Goal: Task Accomplishment & Management: Complete application form

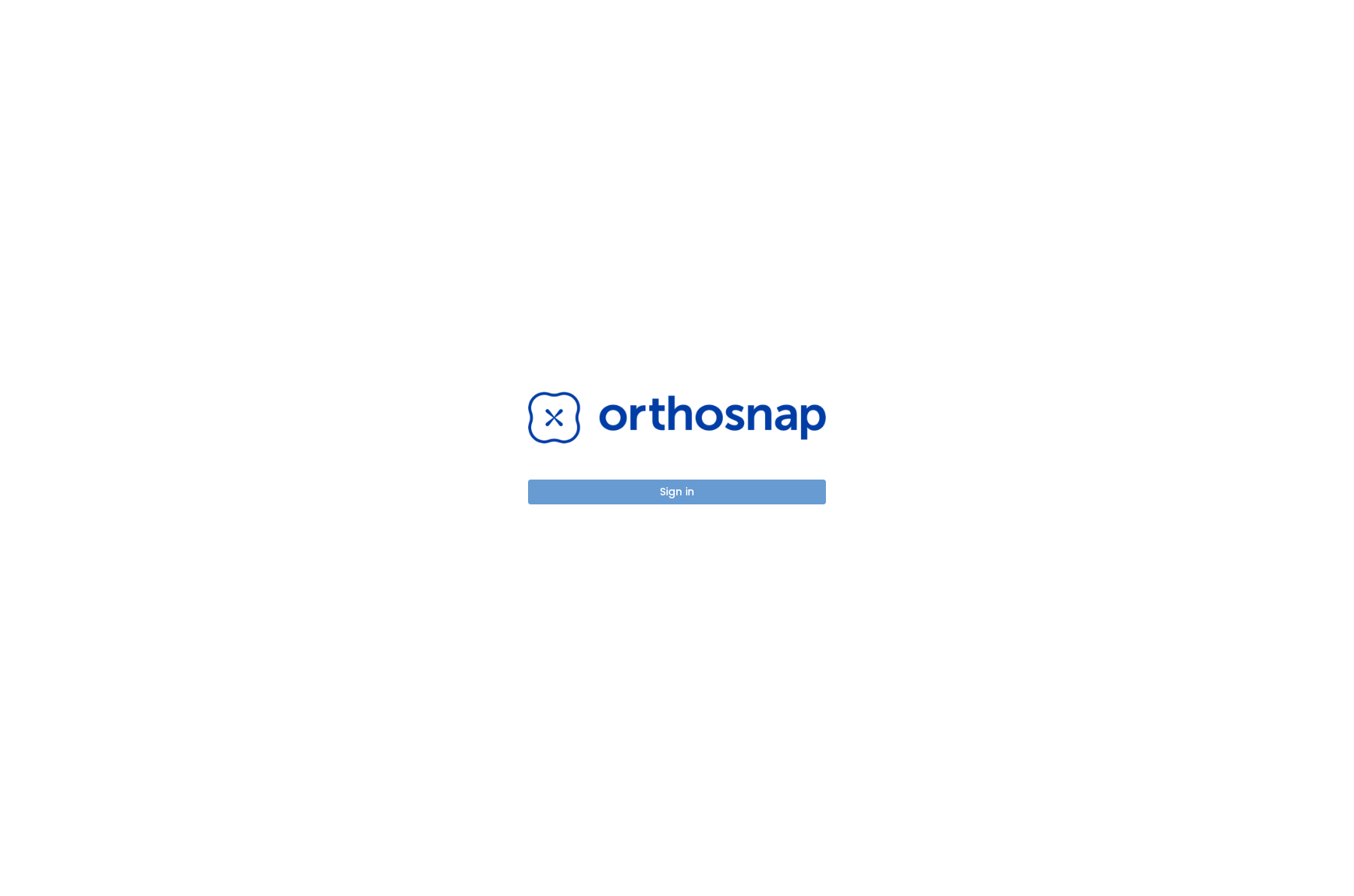
click at [650, 488] on button "Sign in" at bounding box center [677, 492] width 298 height 25
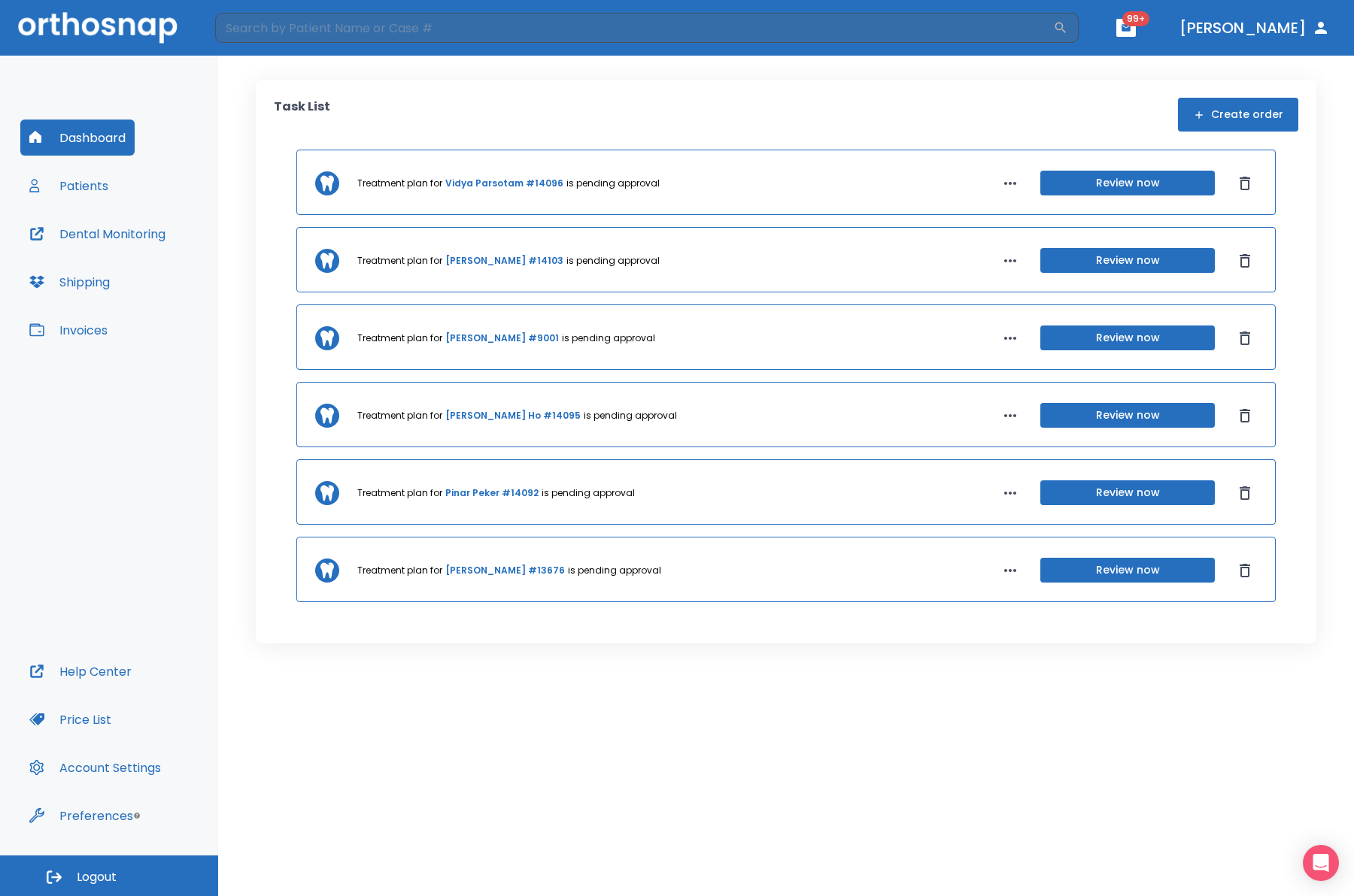
click at [84, 187] on button "Patients" at bounding box center [69, 185] width 97 height 36
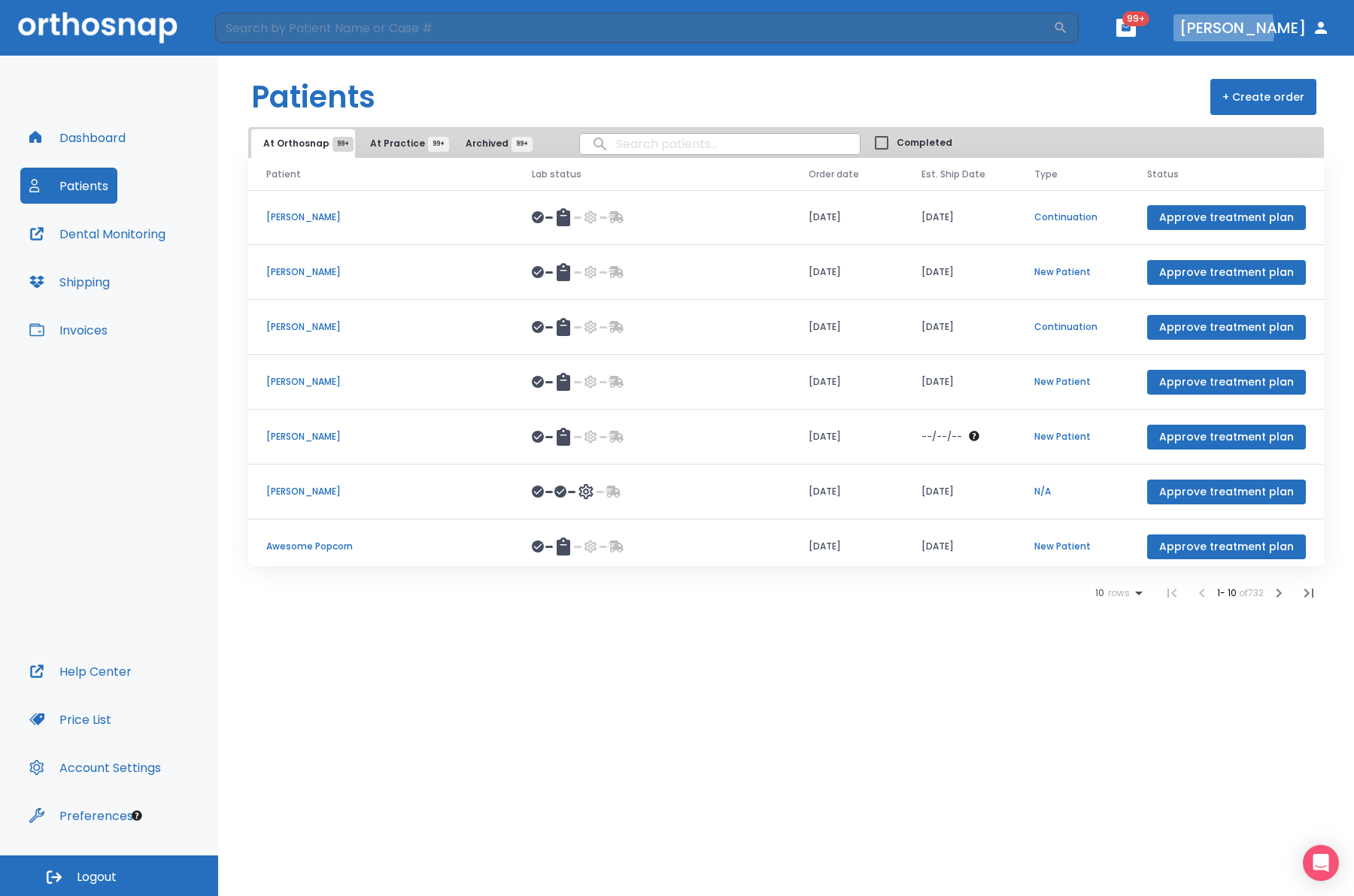
click at [1268, 30] on button "[PERSON_NAME]" at bounding box center [1254, 28] width 162 height 27
click at [1262, 30] on button "[PERSON_NAME]" at bounding box center [1254, 28] width 162 height 27
click at [56, 191] on button "Patients" at bounding box center [69, 185] width 97 height 36
click at [391, 143] on span "At Practice 99+" at bounding box center [404, 144] width 69 height 13
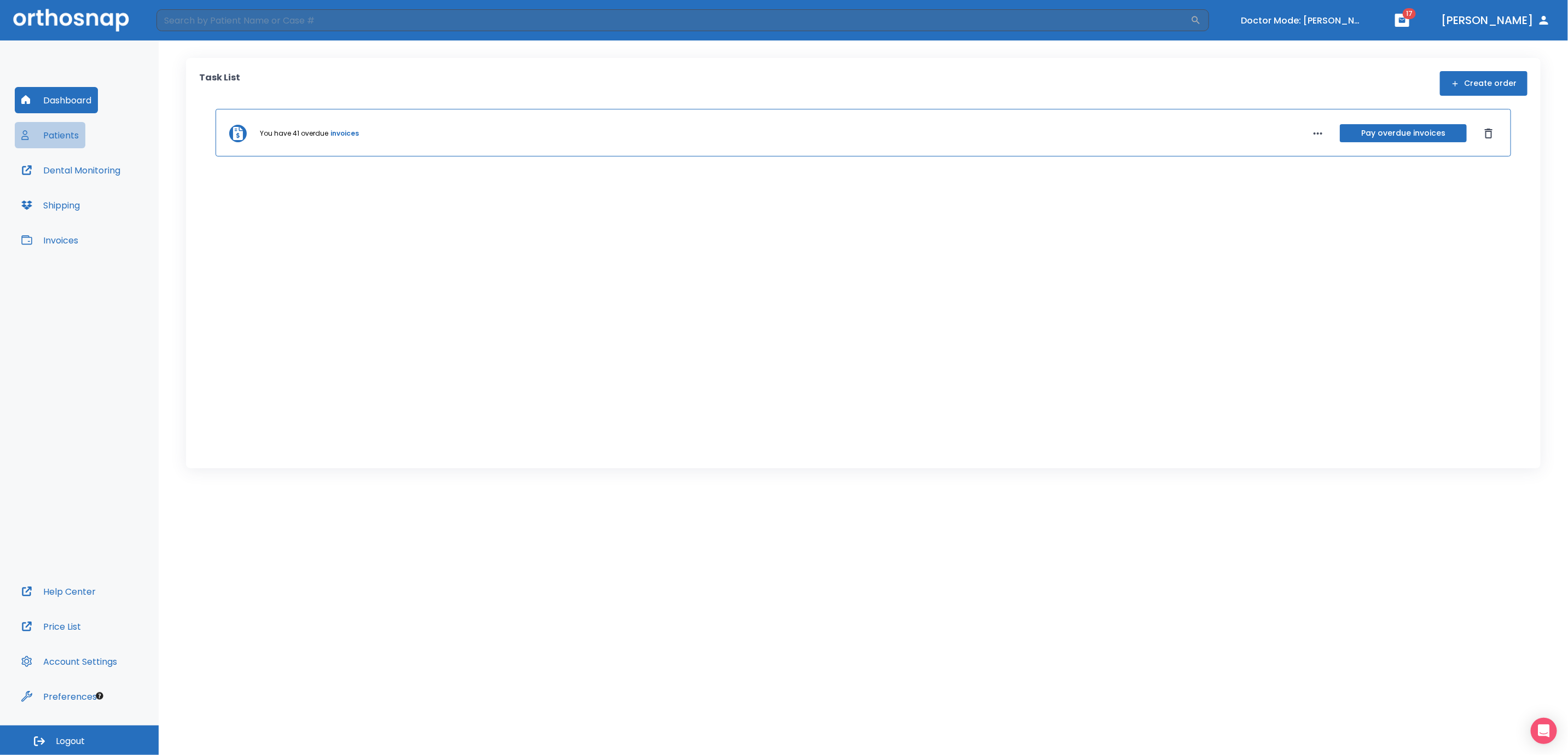
click at [57, 136] on button "Patients" at bounding box center [50, 135] width 71 height 26
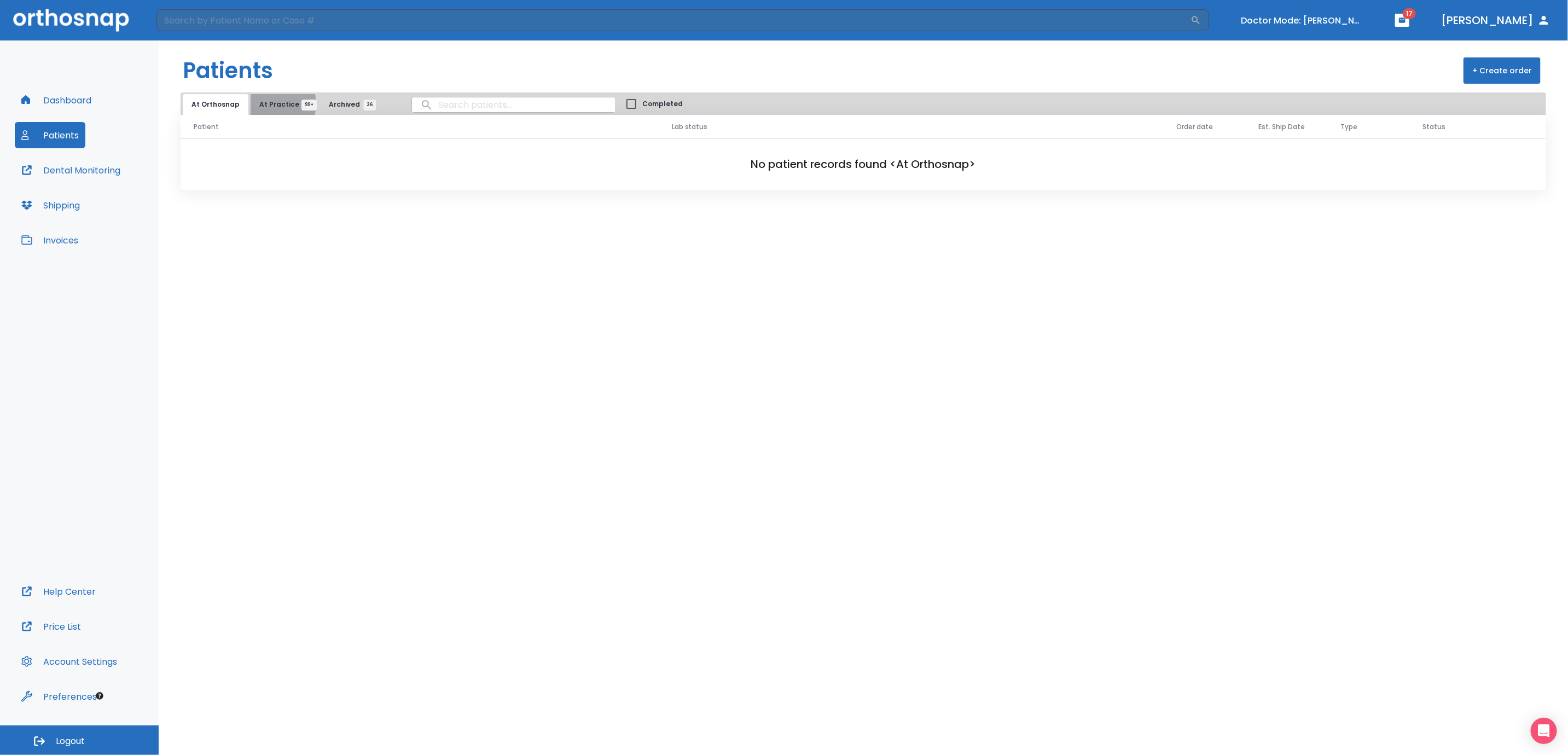
click at [270, 104] on span "At Practice 99+" at bounding box center [284, 105] width 50 height 10
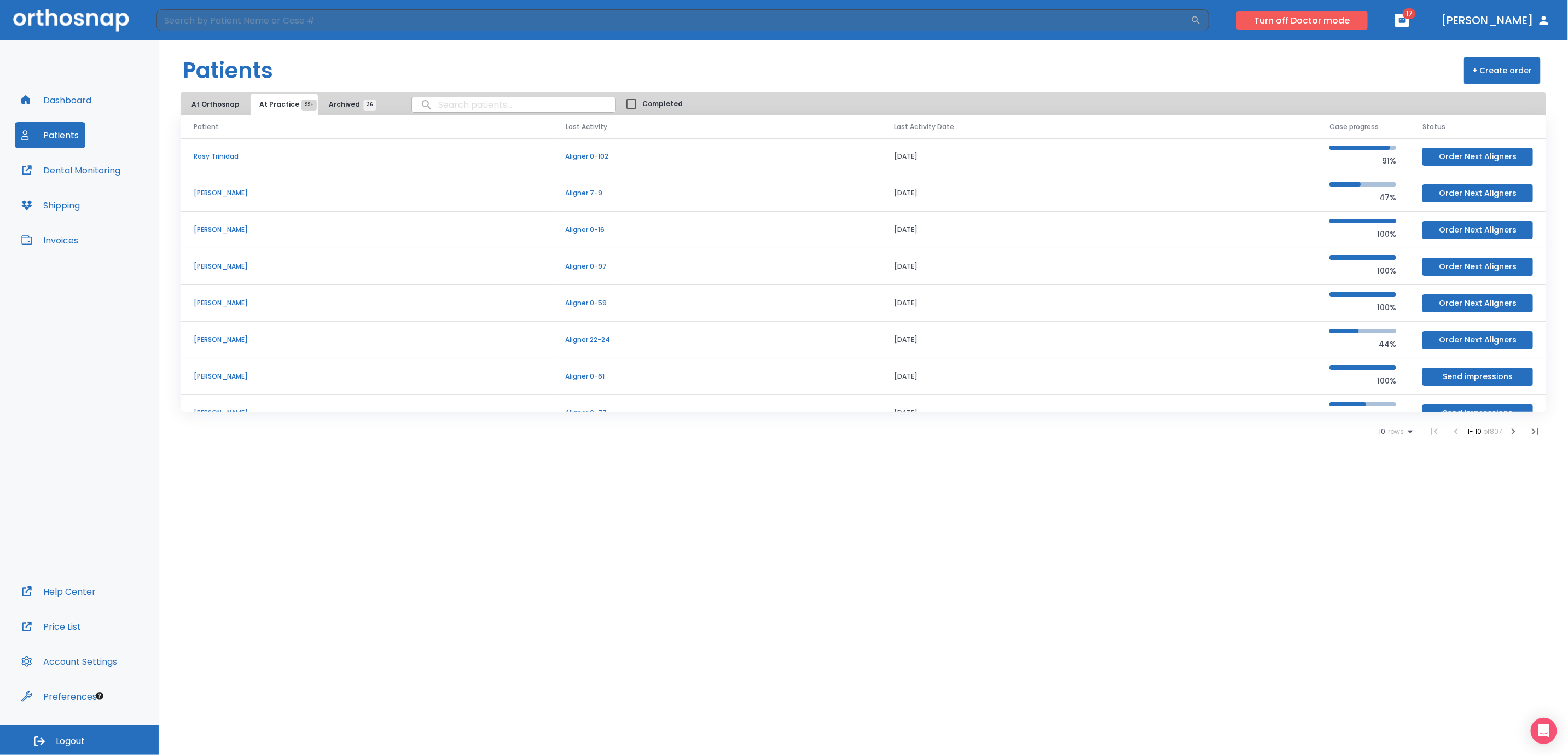
click at [1349, 20] on button "Turn off Doctor mode" at bounding box center [1302, 21] width 131 height 18
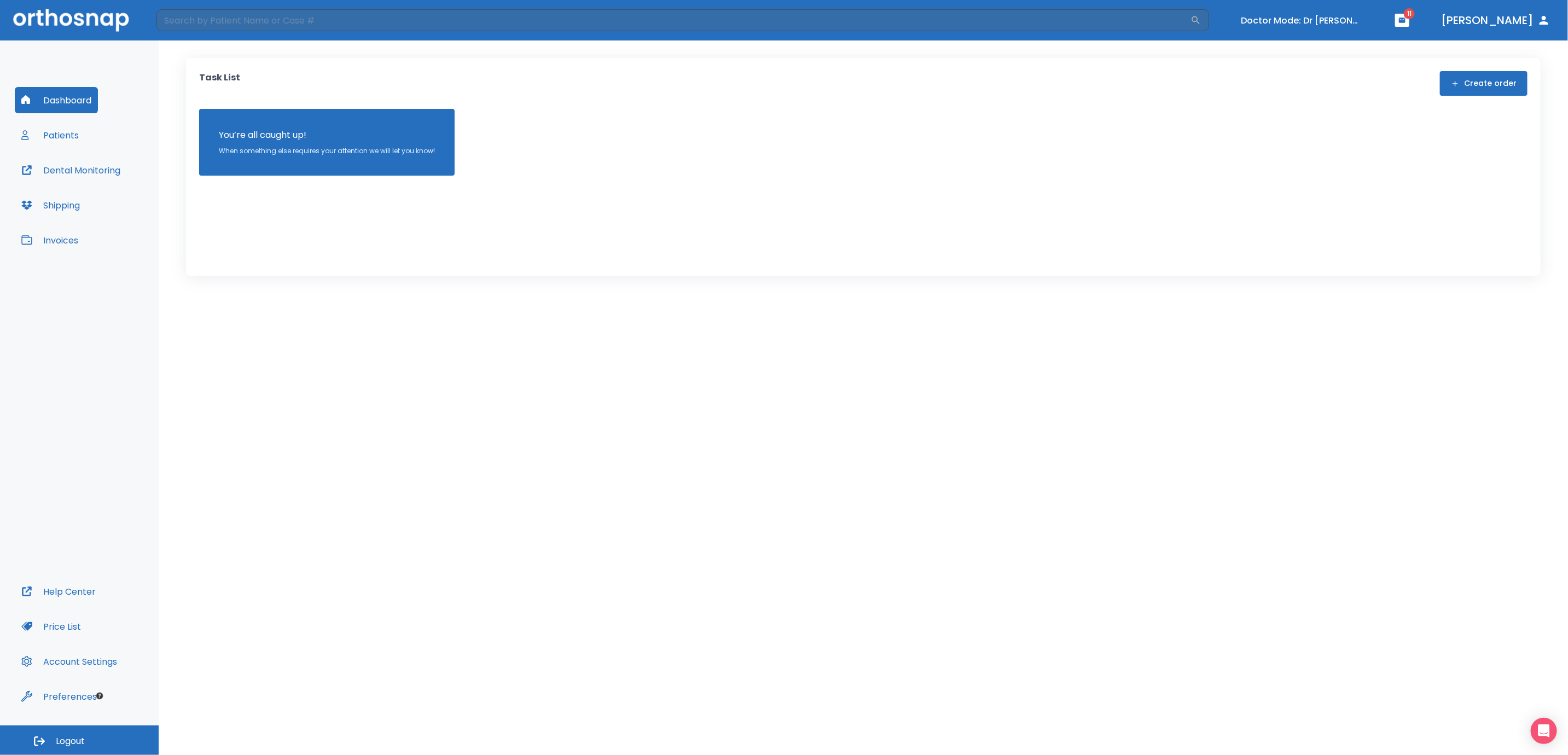
click at [57, 134] on button "Patients" at bounding box center [50, 135] width 71 height 26
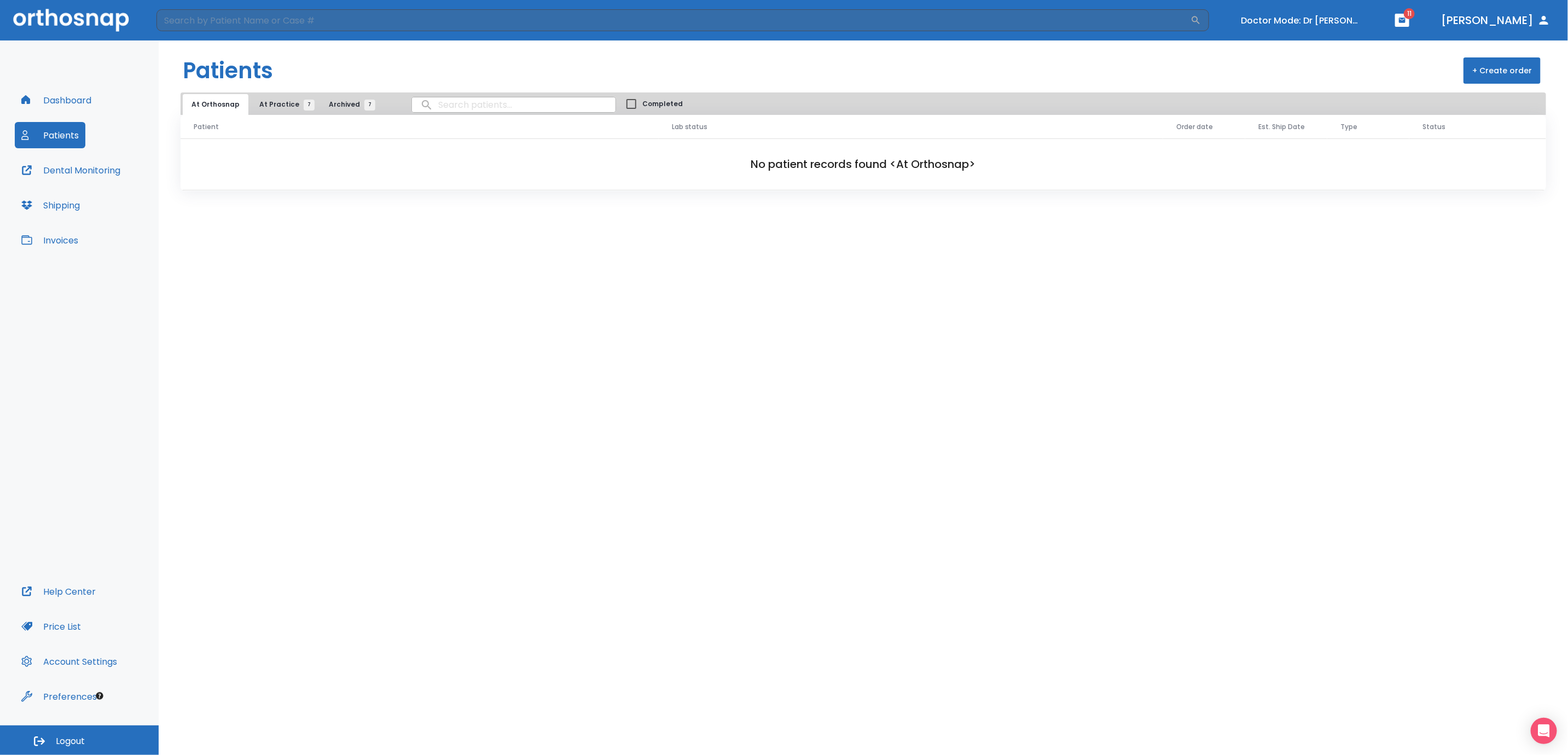
click at [270, 105] on span "At Practice 7" at bounding box center [284, 105] width 50 height 10
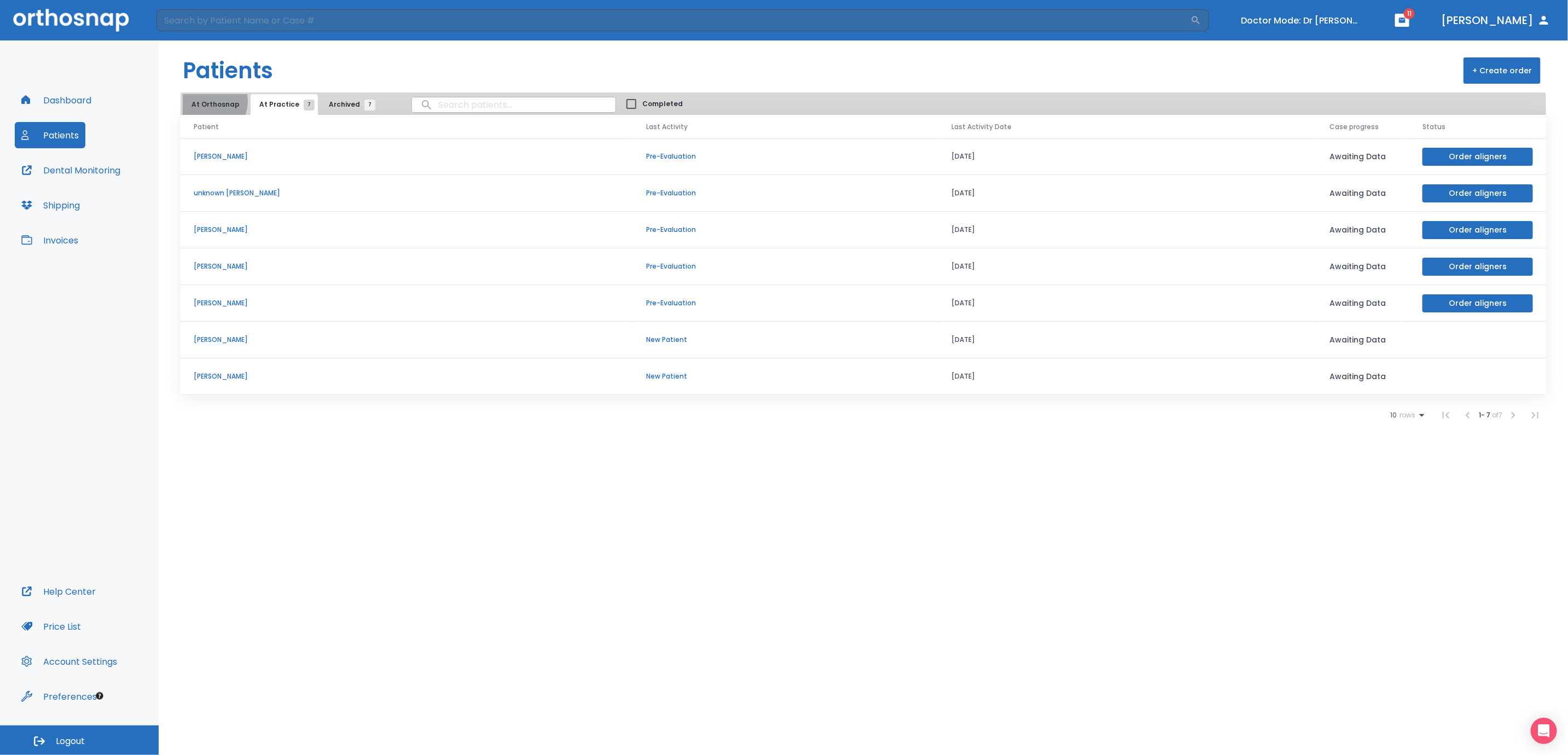
click at [209, 101] on button "At Orthosnap" at bounding box center [215, 105] width 66 height 21
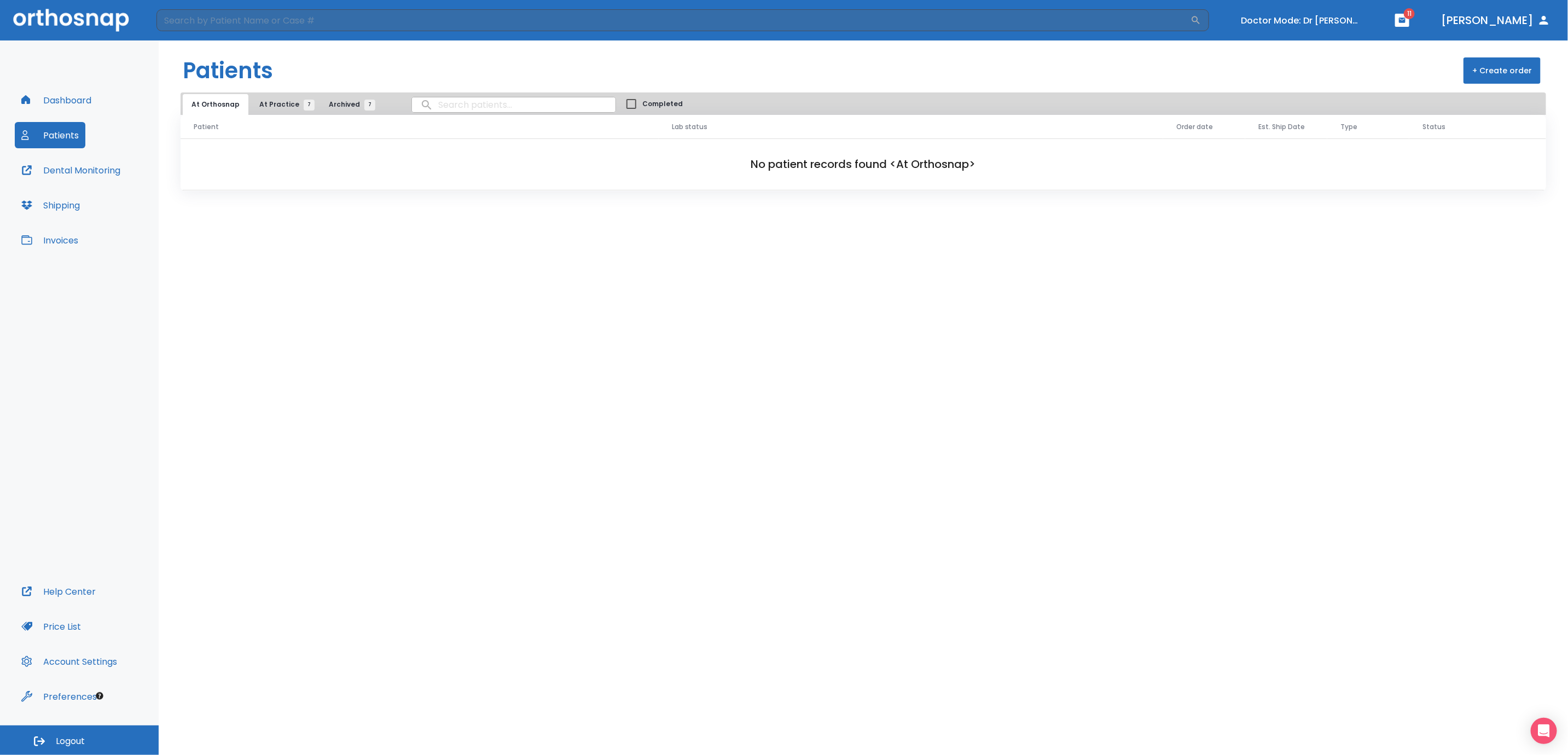
click at [271, 104] on span "At Practice 7" at bounding box center [284, 105] width 50 height 10
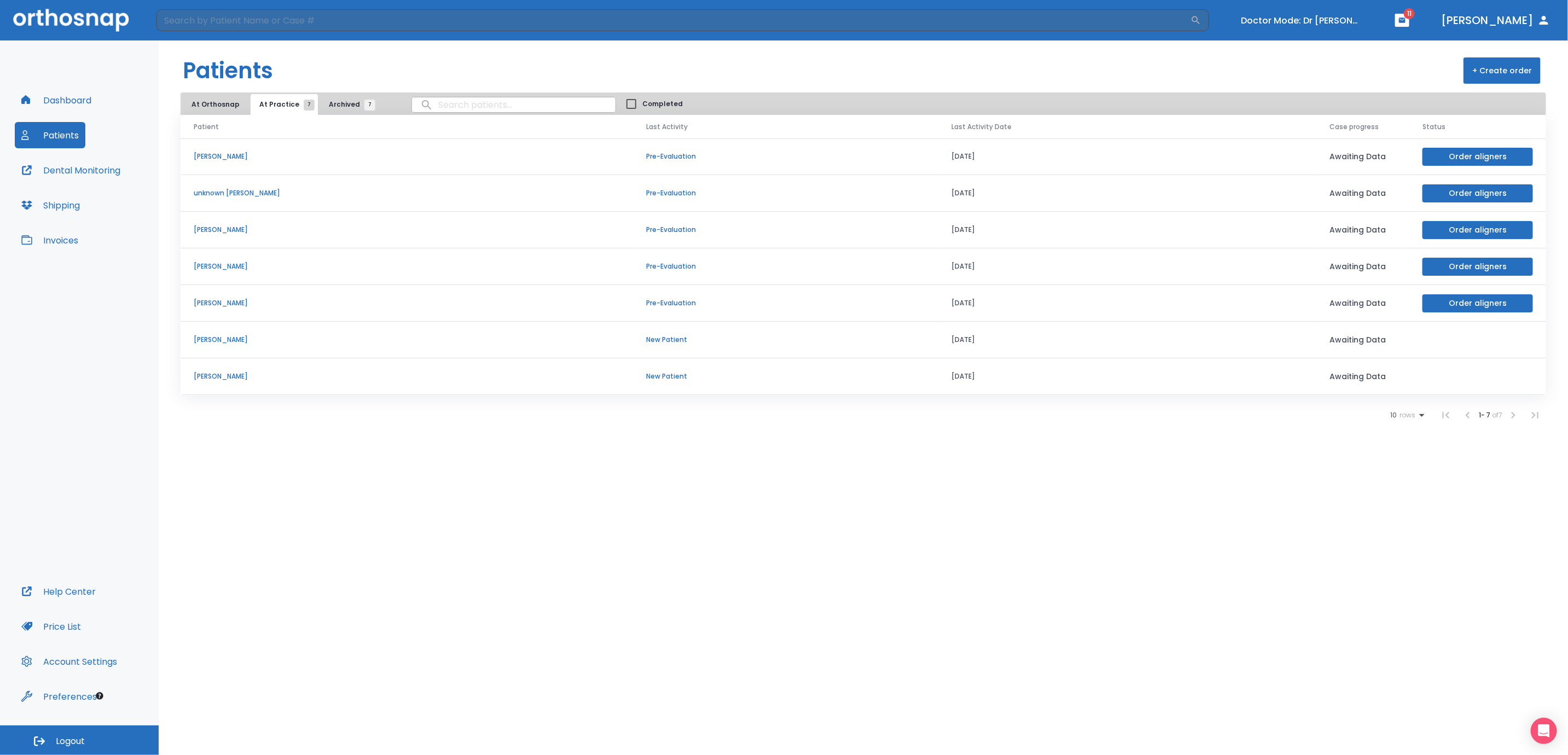
click at [374, 71] on header "Patients + Create order" at bounding box center [863, 66] width 1409 height 52
click at [206, 104] on button "At Orthosnap" at bounding box center [215, 105] width 66 height 21
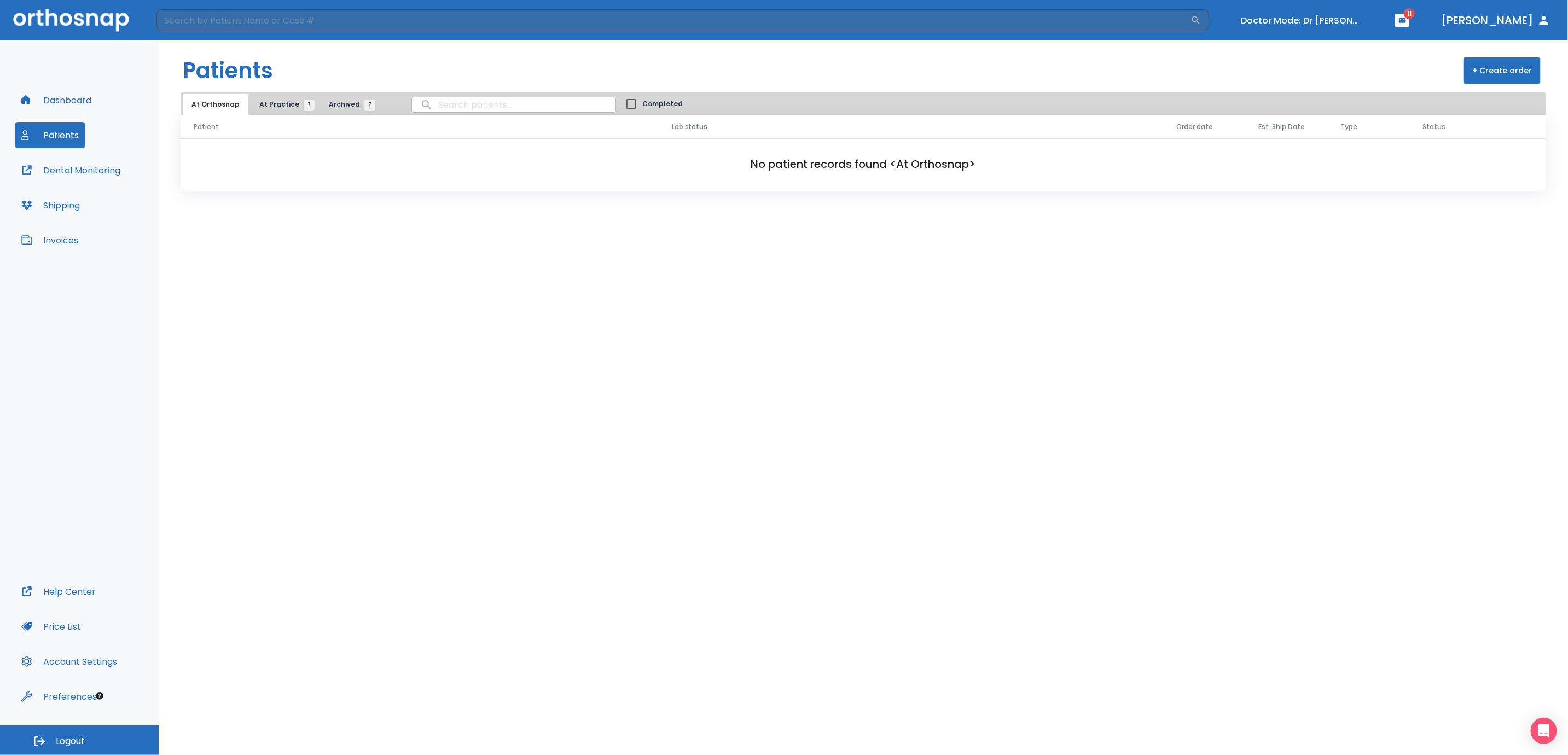
click at [1506, 74] on button "+ Create order" at bounding box center [1502, 70] width 77 height 26
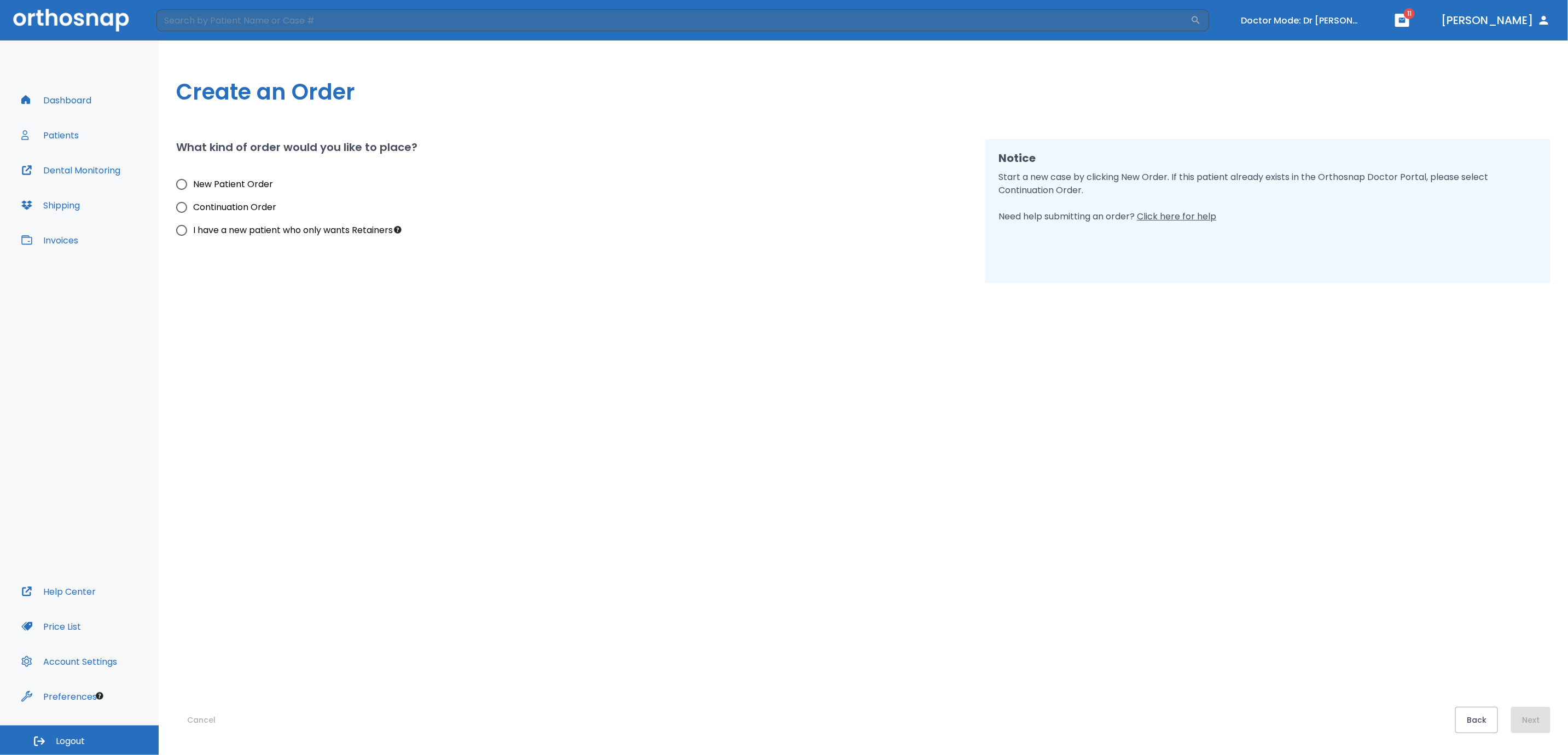
click at [206, 186] on span "New Patient Order" at bounding box center [233, 184] width 80 height 13
click at [193, 186] on input "New Patient Order" at bounding box center [182, 184] width 23 height 23
radio input "true"
click at [1524, 721] on button "Next" at bounding box center [1531, 720] width 40 height 26
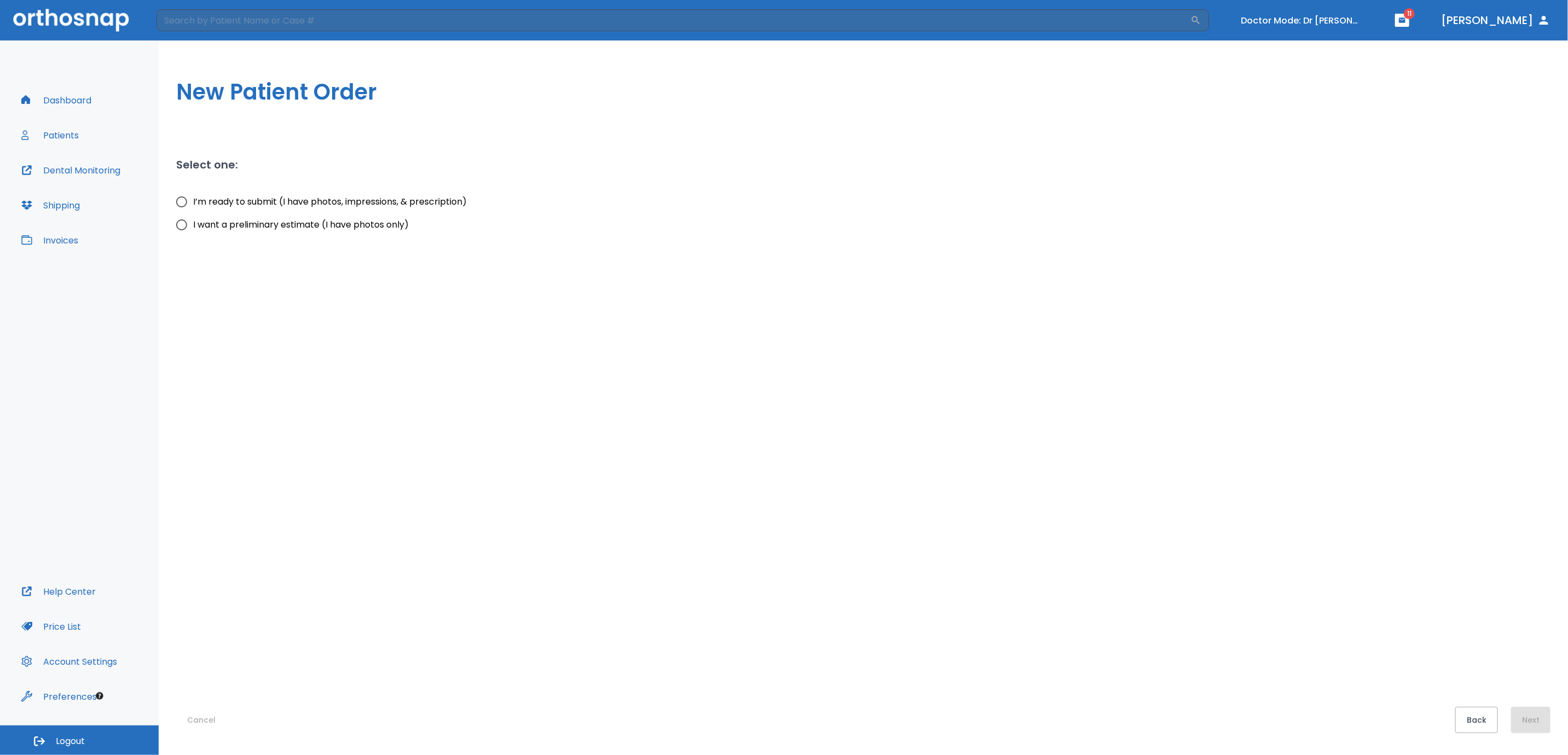
click at [181, 224] on input "I want a preliminary estimate (I have photos only)" at bounding box center [182, 225] width 23 height 23
radio input "true"
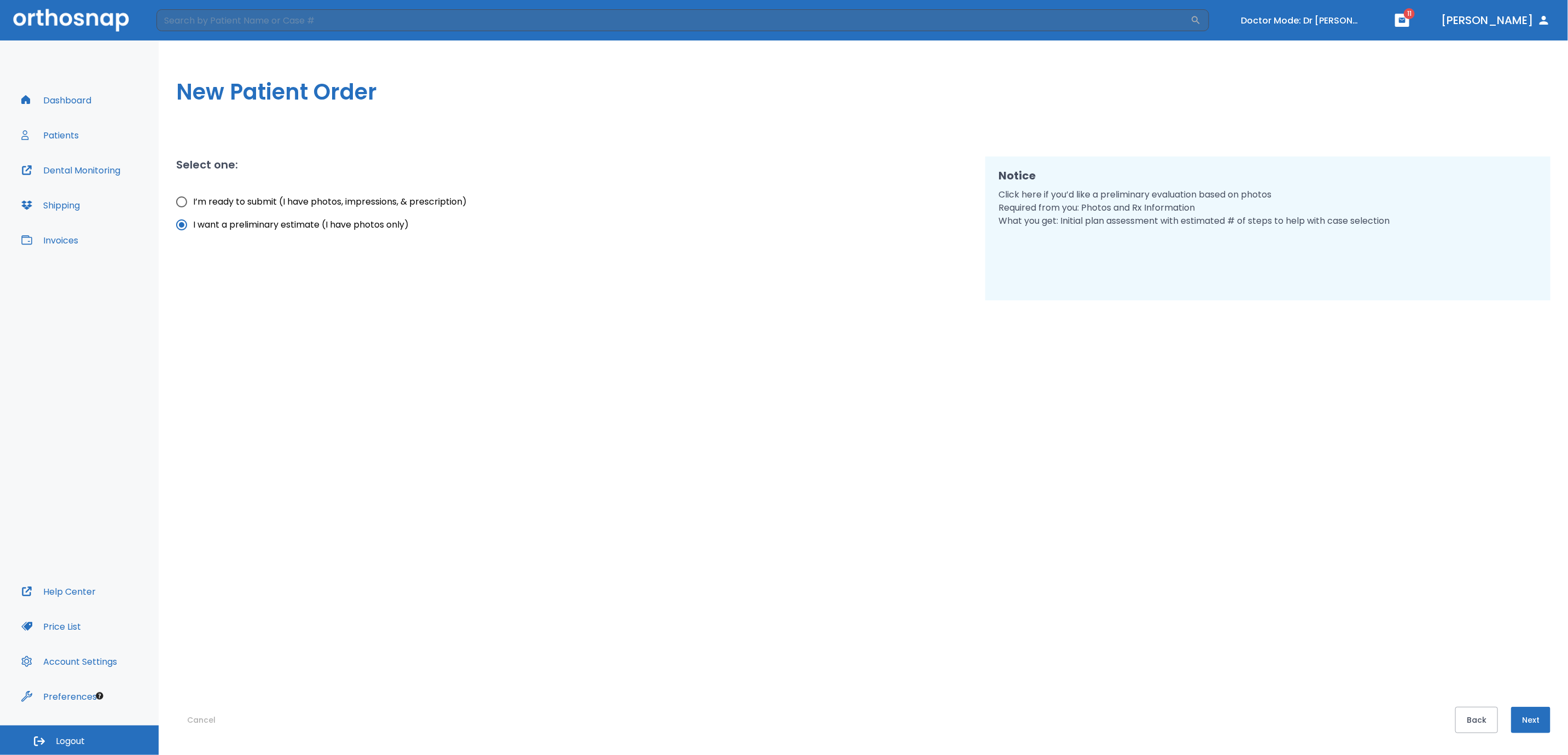
click at [183, 203] on input "I’m ready to submit (I have photos, impressions, & prescription)" at bounding box center [182, 202] width 23 height 23
radio input "true"
click at [202, 725] on button "Cancel" at bounding box center [201, 720] width 51 height 26
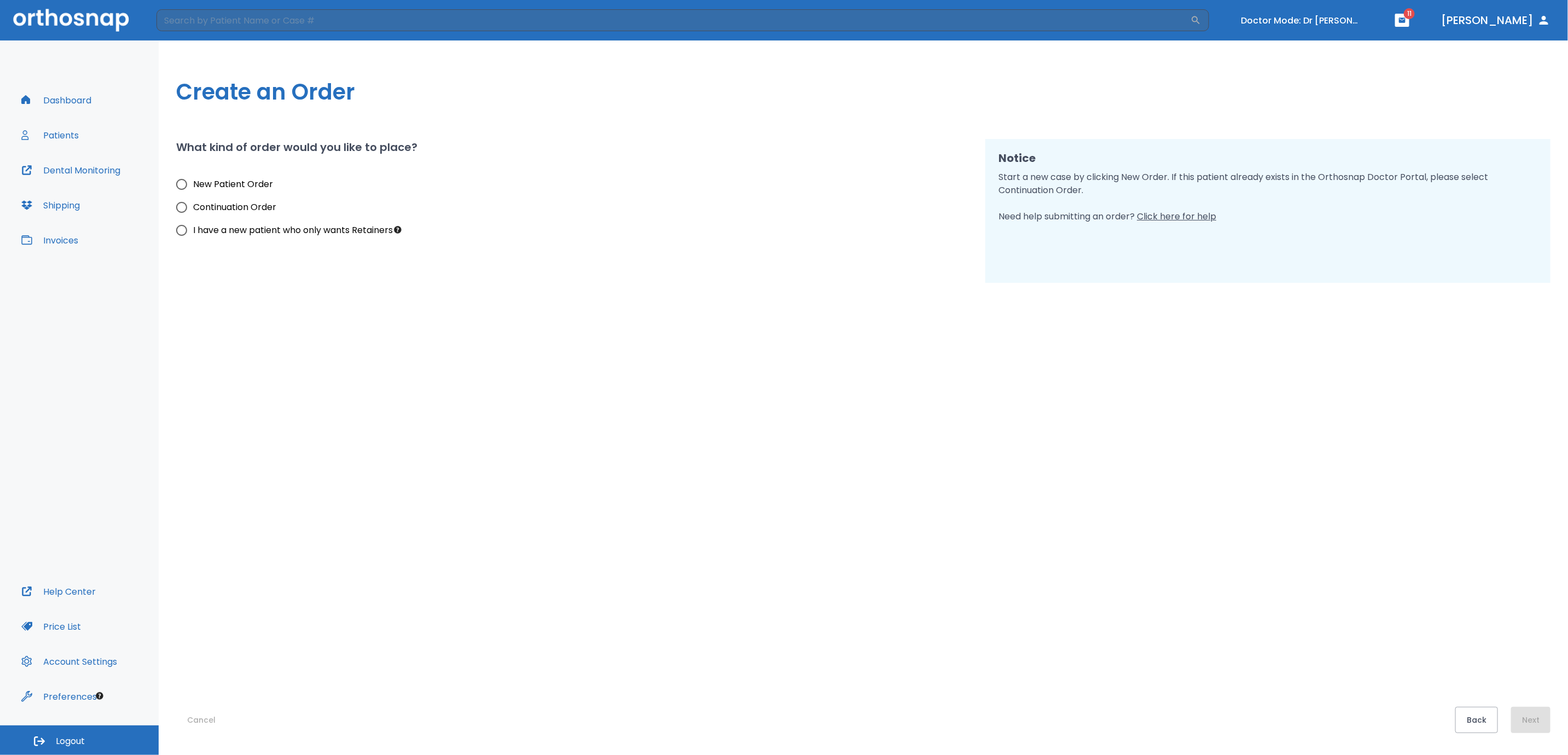
click at [180, 184] on input "New Patient Order" at bounding box center [182, 184] width 23 height 23
radio input "true"
click at [1530, 715] on button "Next" at bounding box center [1531, 720] width 40 height 26
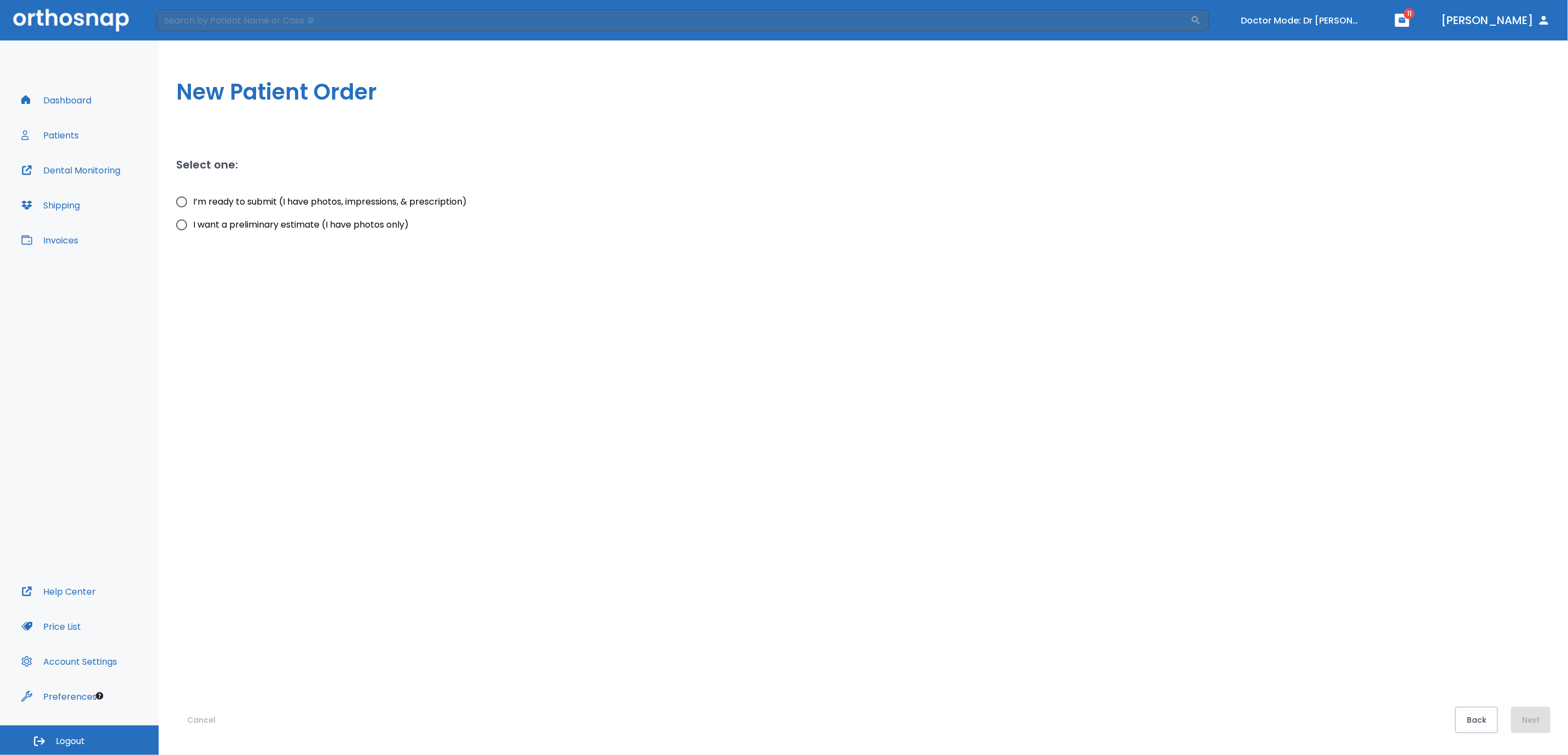
click at [245, 224] on span "I want a preliminary estimate (I have photos only)" at bounding box center [301, 225] width 215 height 13
click at [193, 224] on input "I want a preliminary estimate (I have photos only)" at bounding box center [182, 225] width 23 height 23
radio input "true"
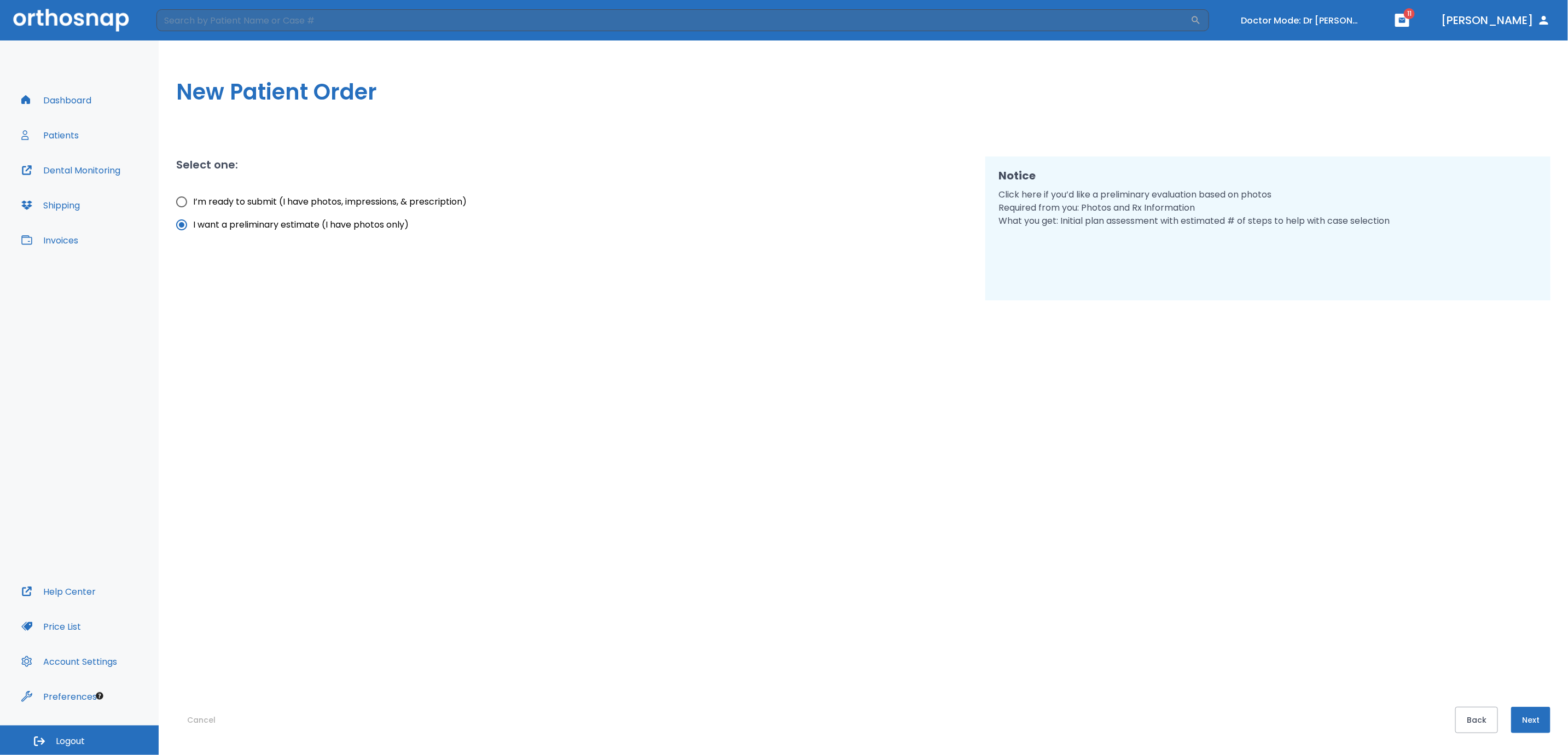
click at [1522, 720] on button "Next" at bounding box center [1531, 720] width 40 height 26
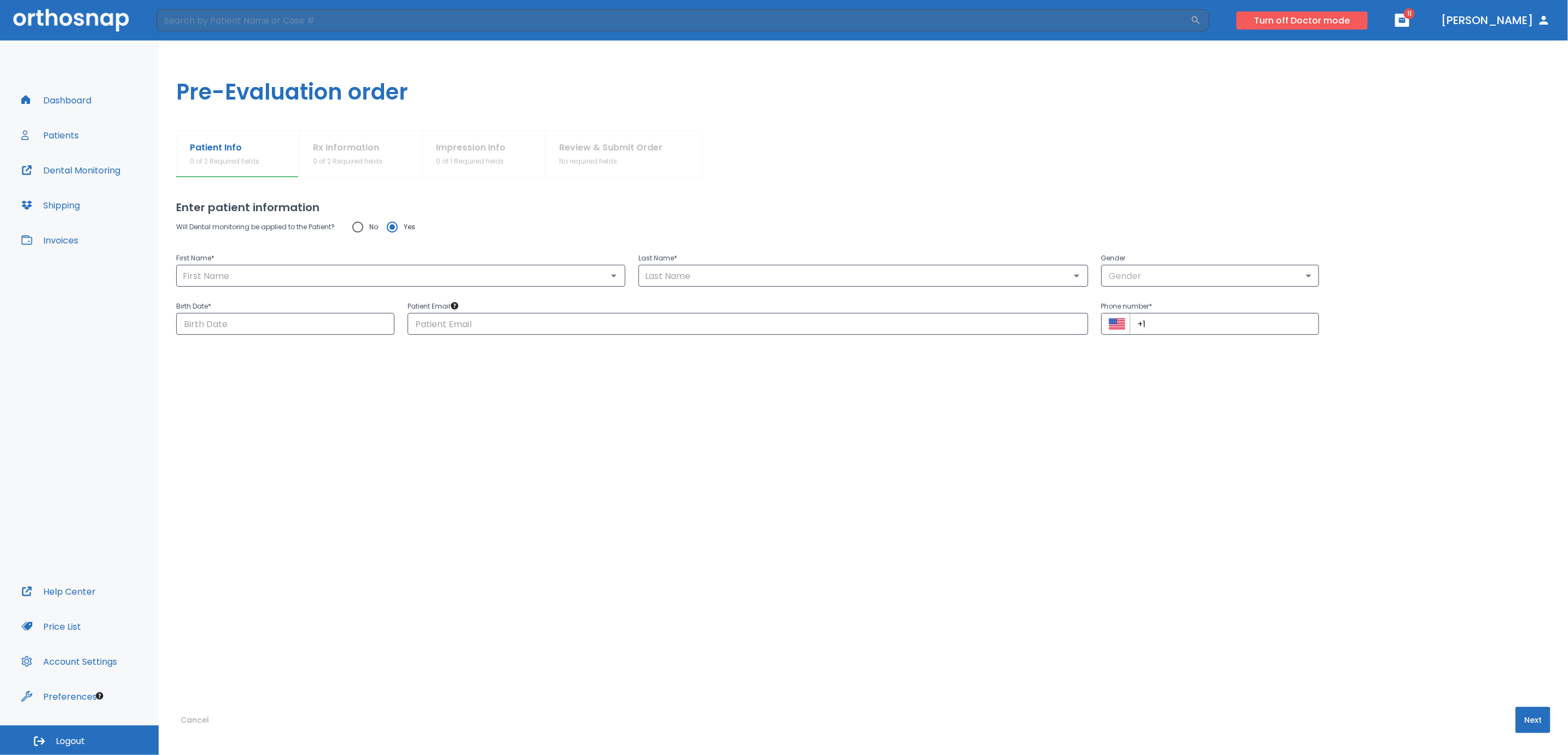
click at [1352, 22] on button "Turn off Doctor mode" at bounding box center [1302, 21] width 131 height 18
